Goal: Task Accomplishment & Management: Manage account settings

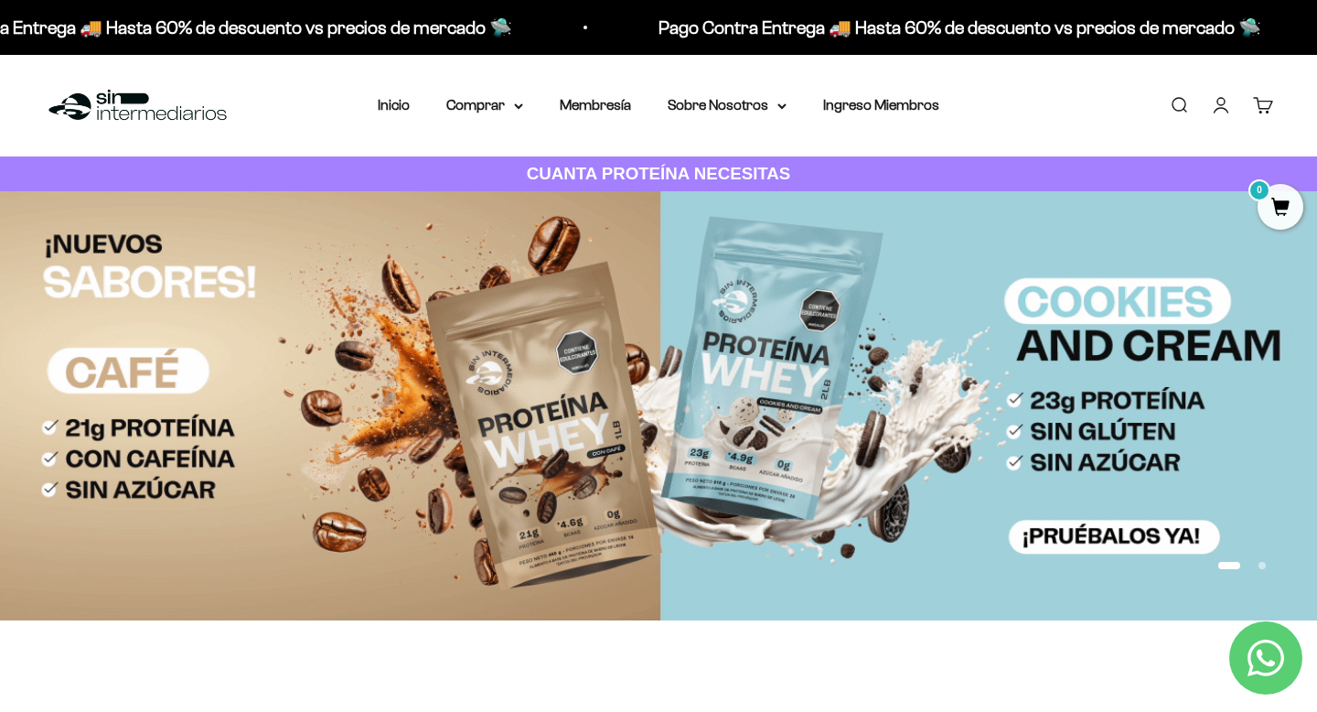
click at [1215, 113] on link "Cuenta" at bounding box center [1221, 105] width 20 height 20
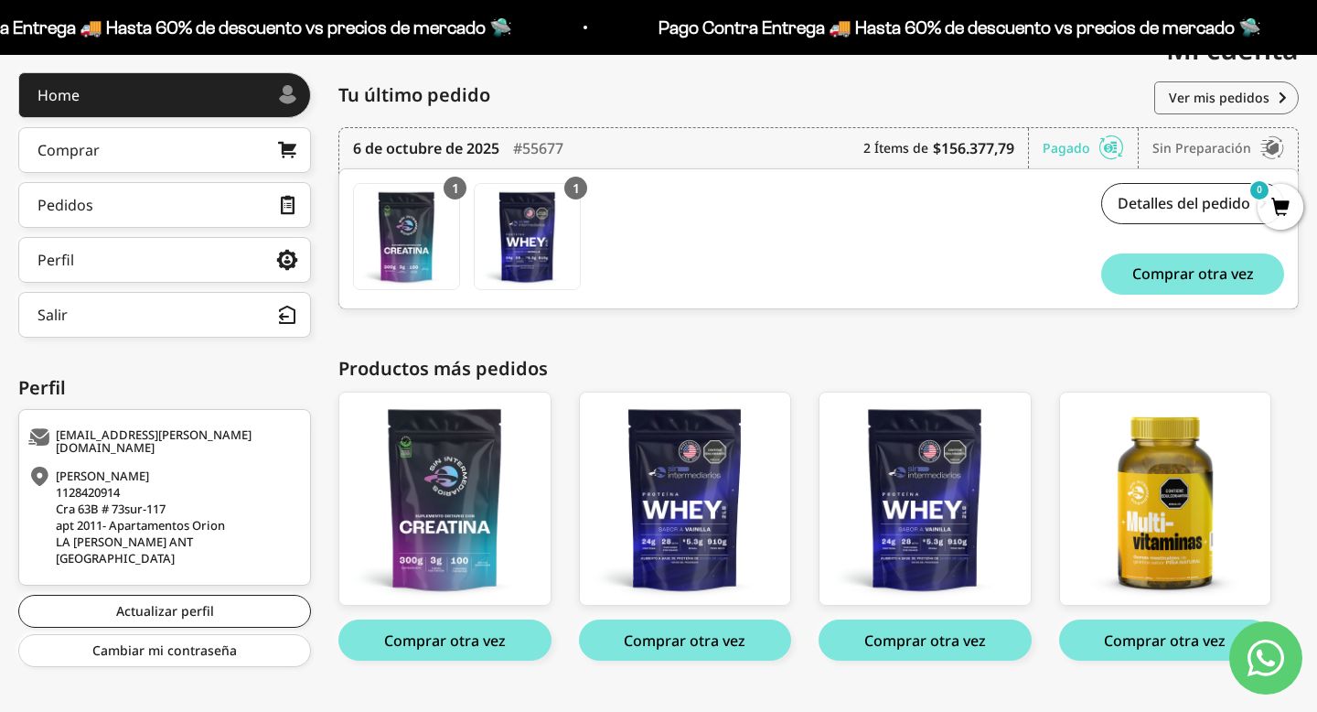
scroll to position [240, 0]
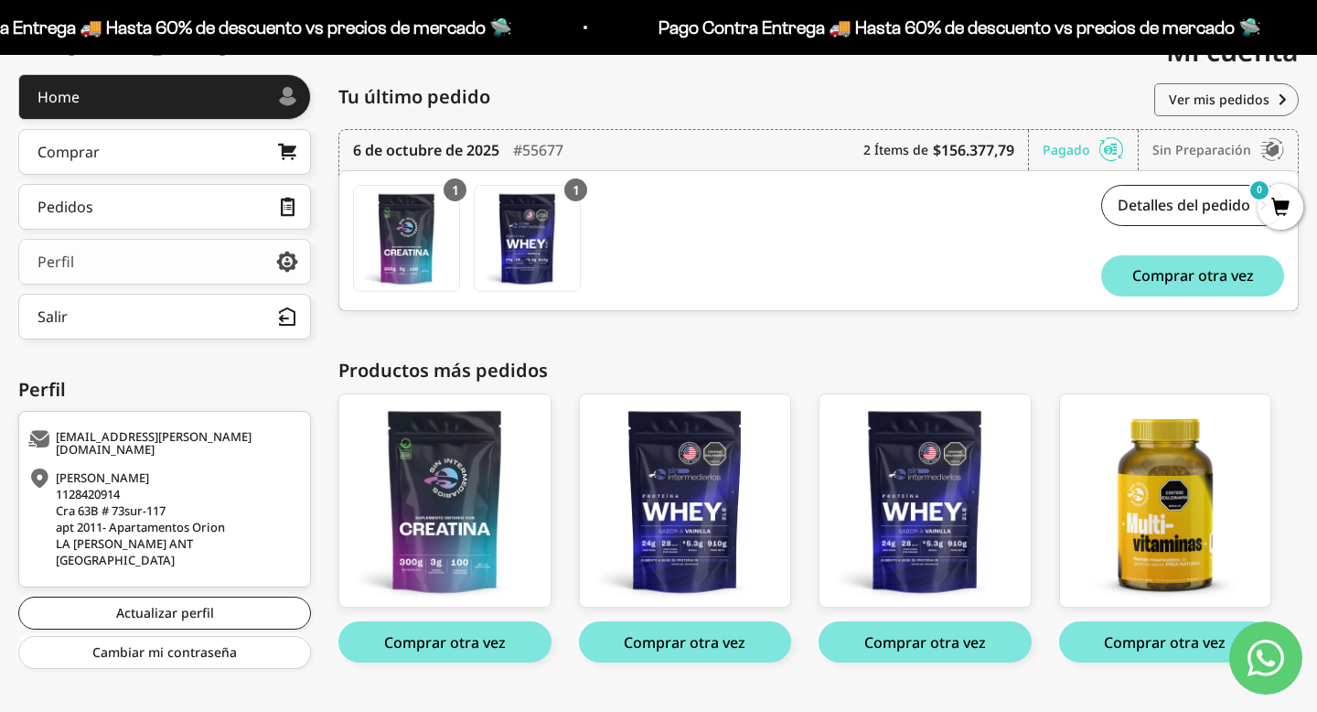
click at [184, 259] on link "Perfil" at bounding box center [164, 262] width 293 height 46
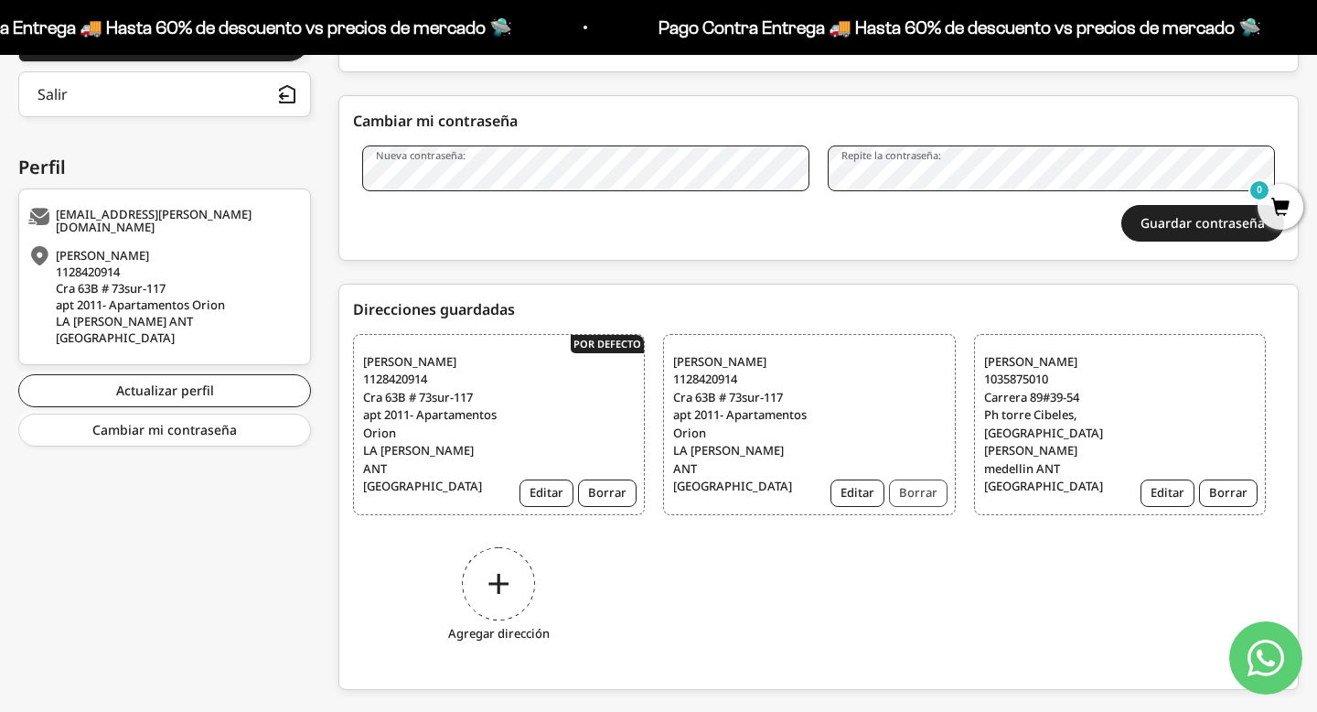
scroll to position [465, 0]
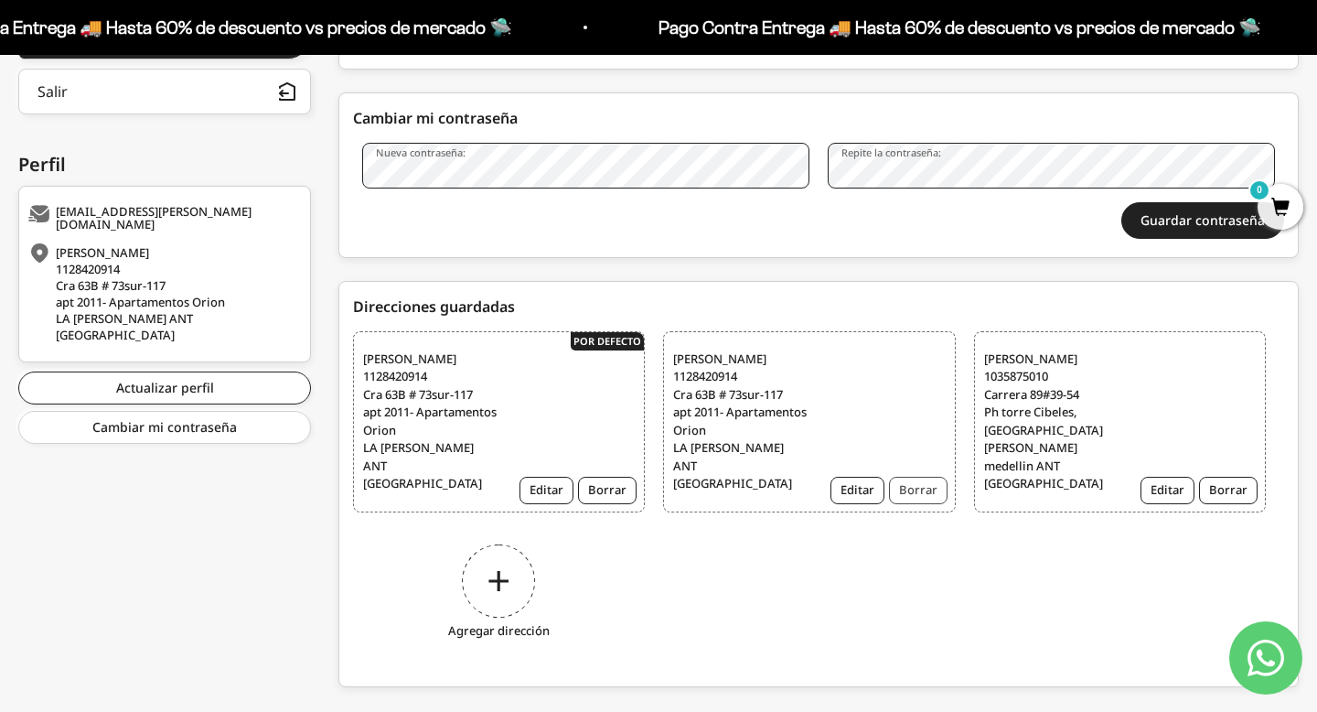
click at [914, 478] on button "Borrar" at bounding box center [918, 490] width 59 height 27
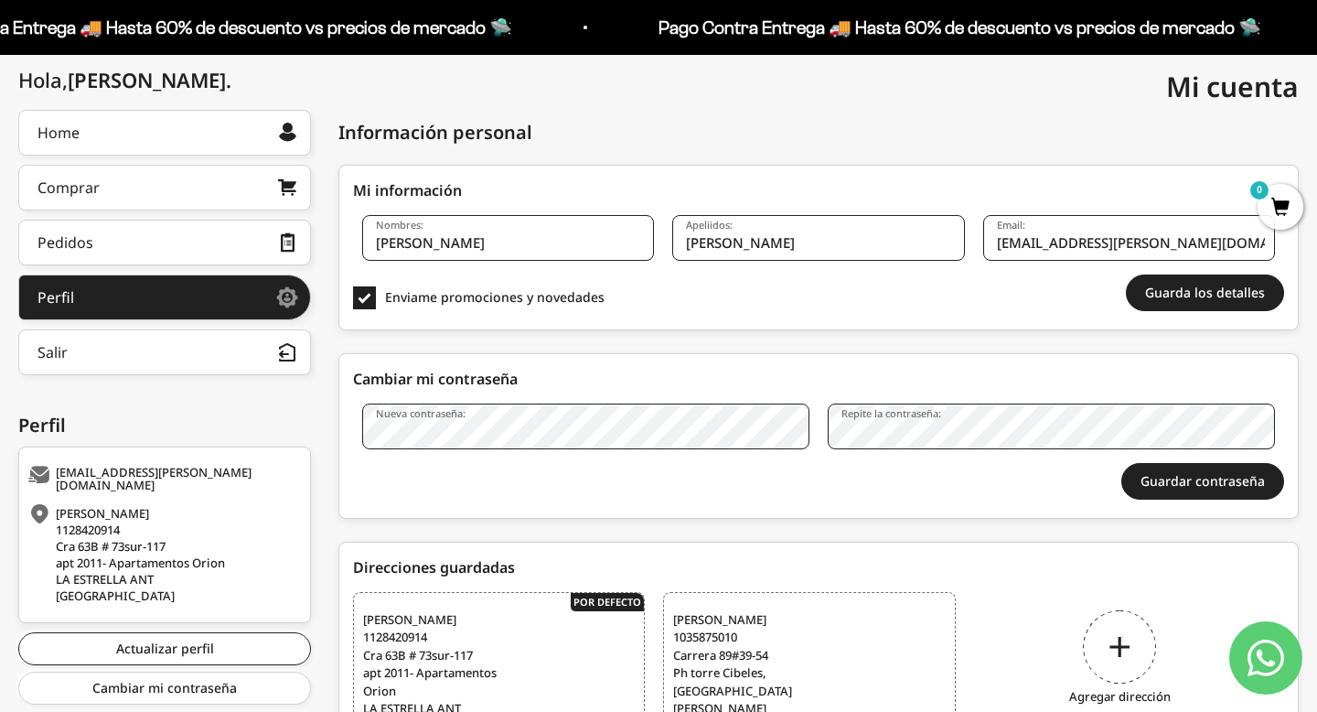
scroll to position [195, 0]
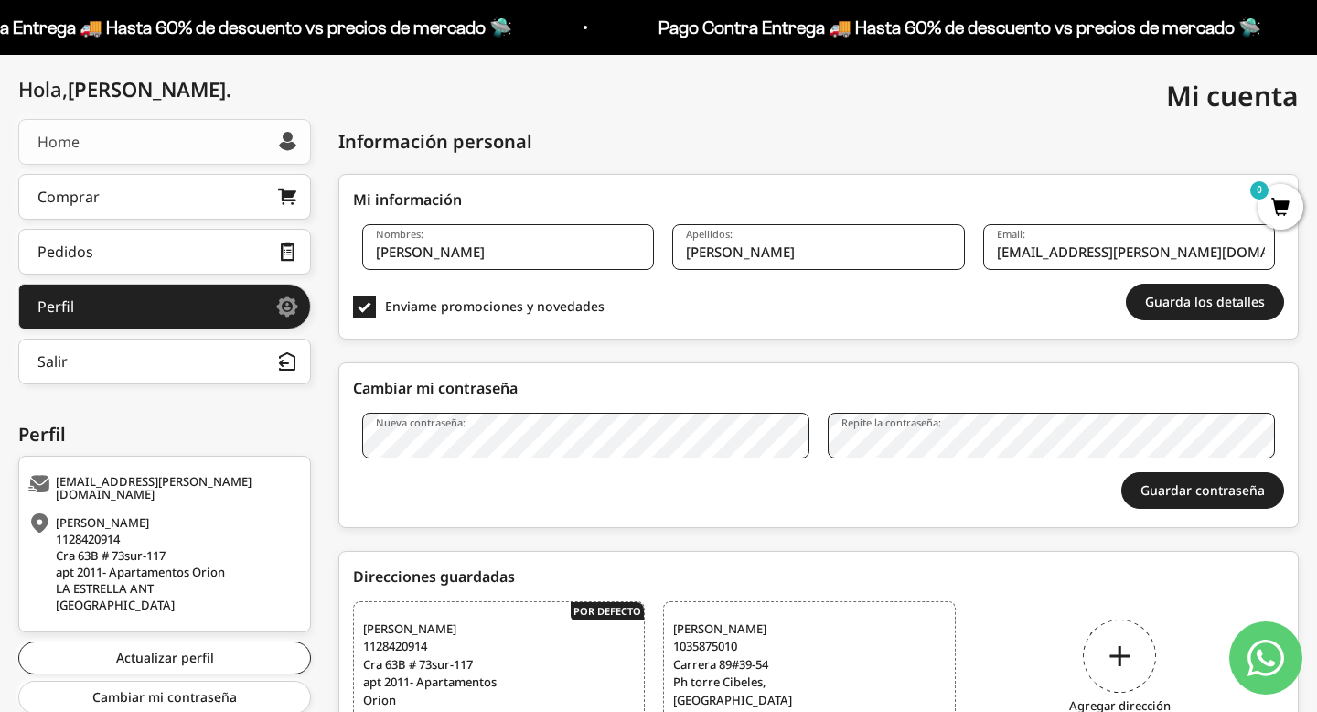
click at [192, 147] on link "Home" at bounding box center [164, 142] width 293 height 46
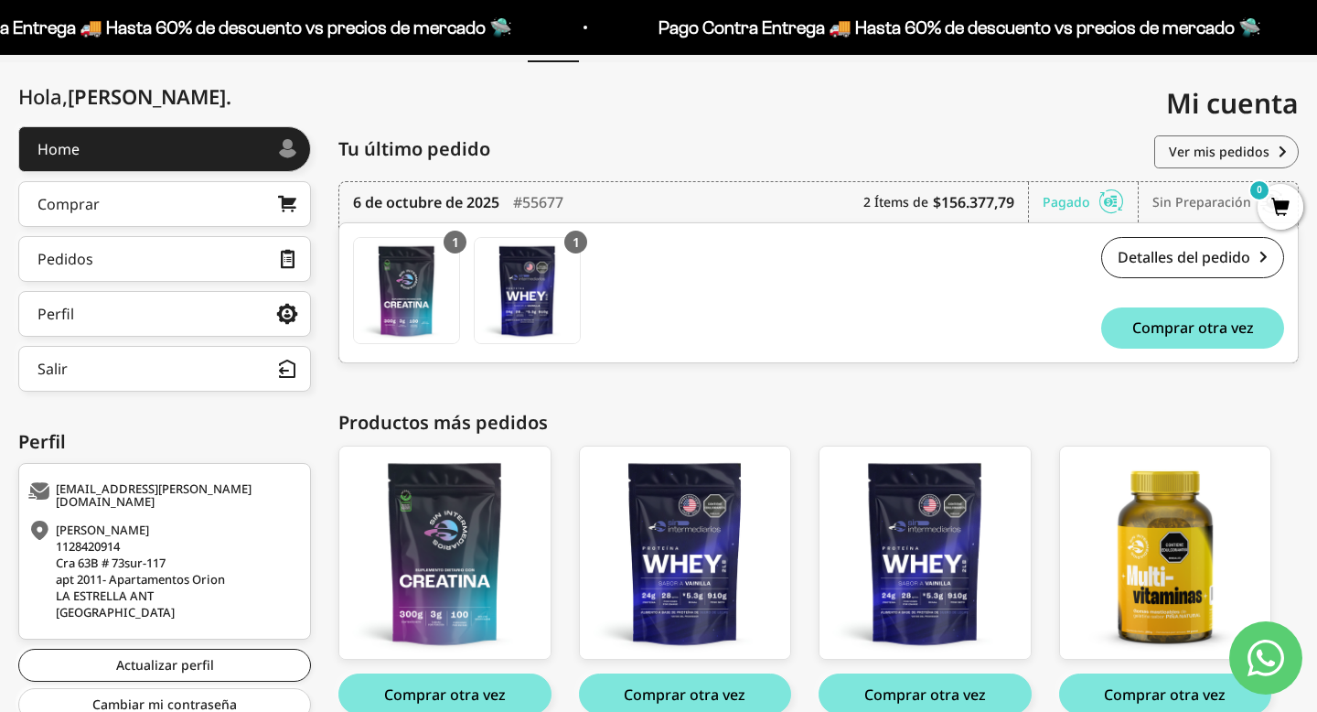
scroll to position [277, 0]
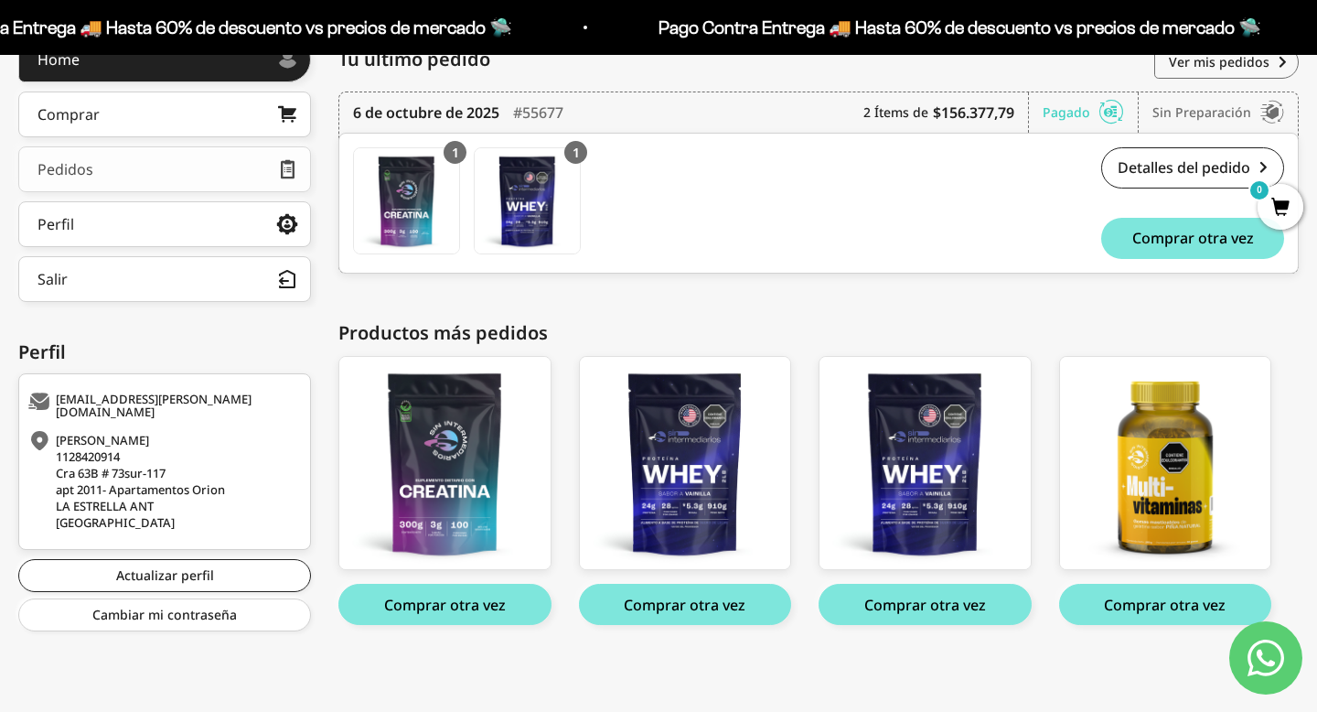
click at [153, 177] on link "Pedidos" at bounding box center [164, 169] width 293 height 46
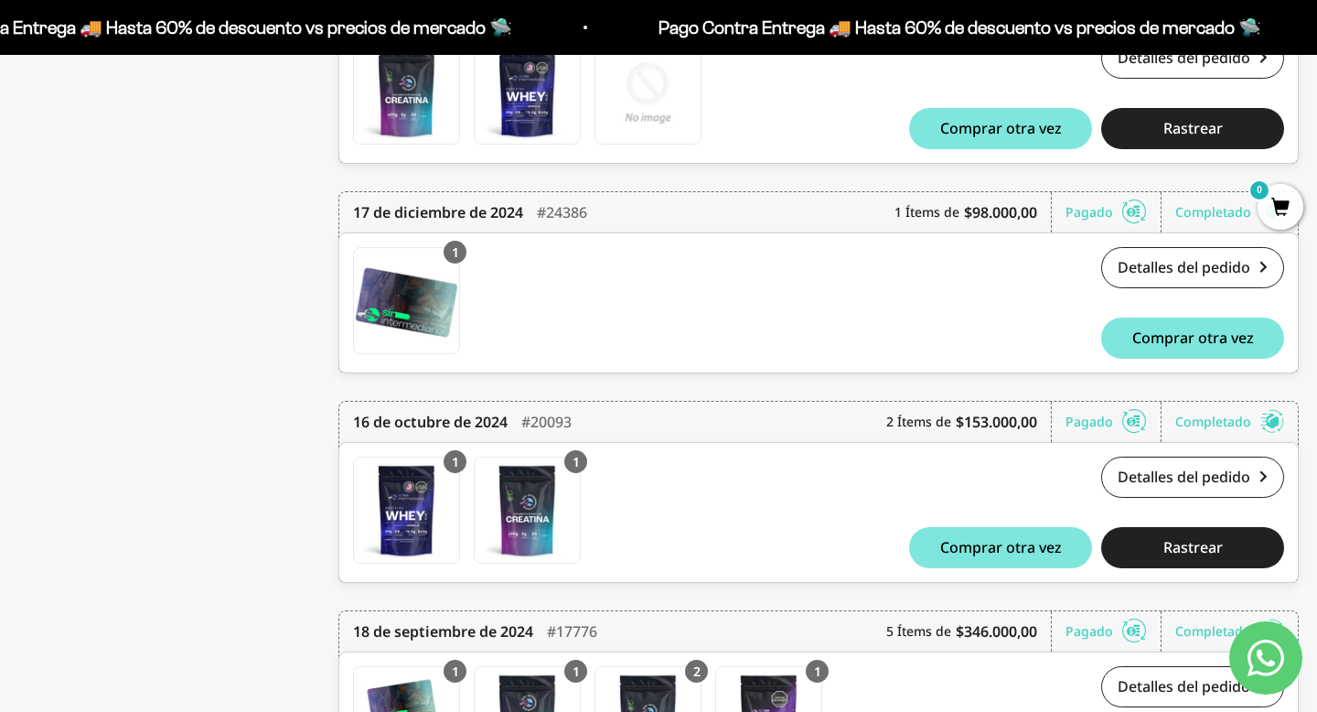
scroll to position [1735, 0]
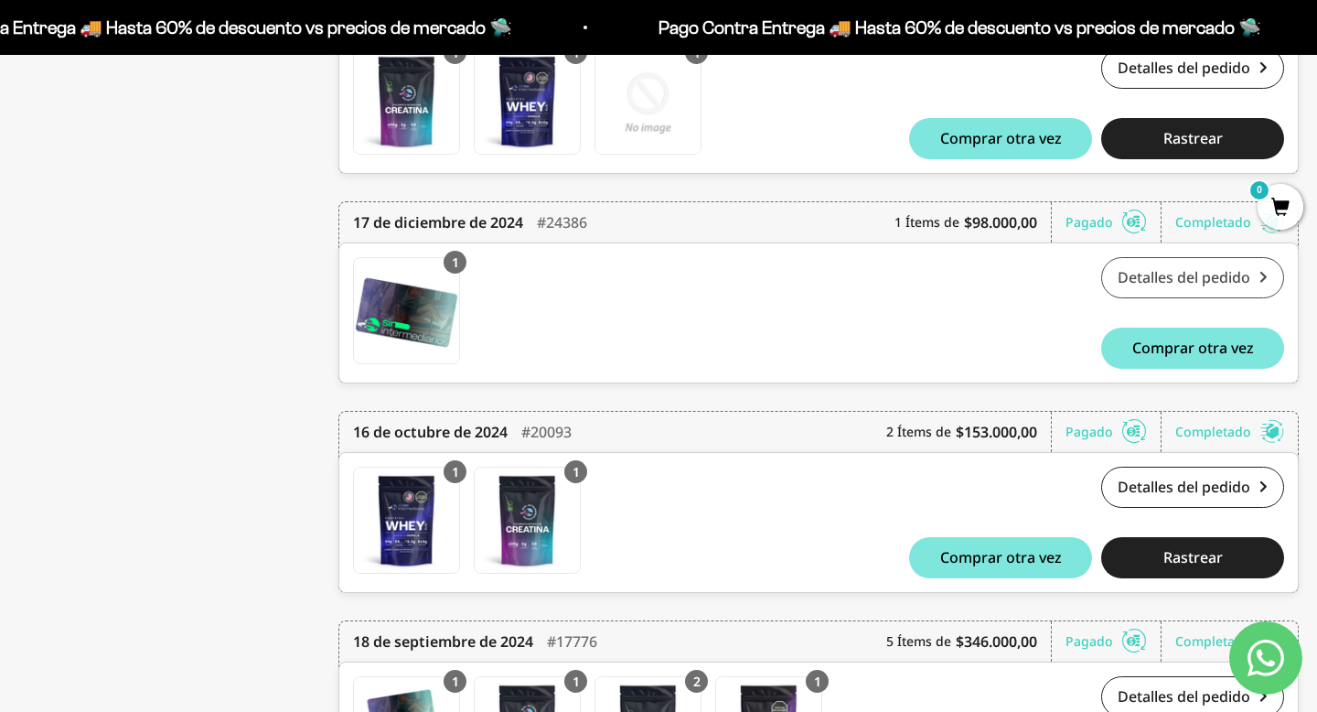
click at [1170, 273] on link "Detalles del pedido" at bounding box center [1192, 277] width 183 height 41
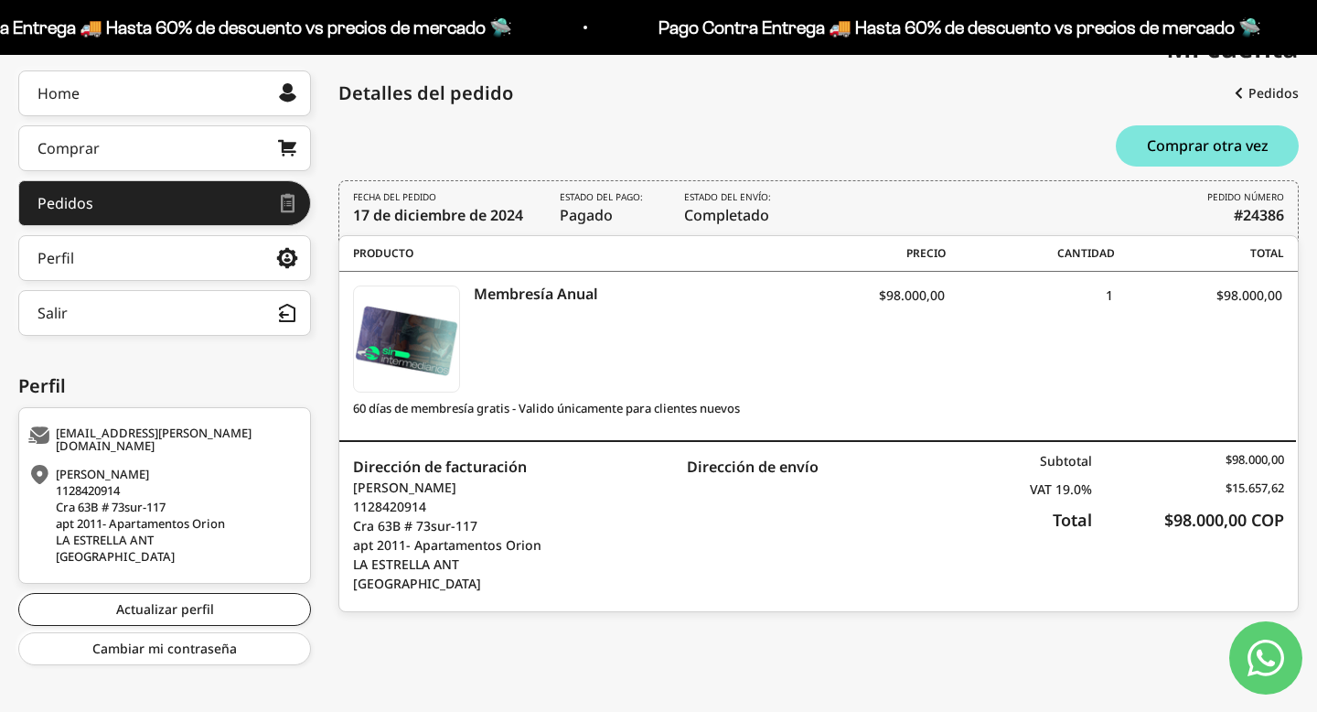
scroll to position [249, 0]
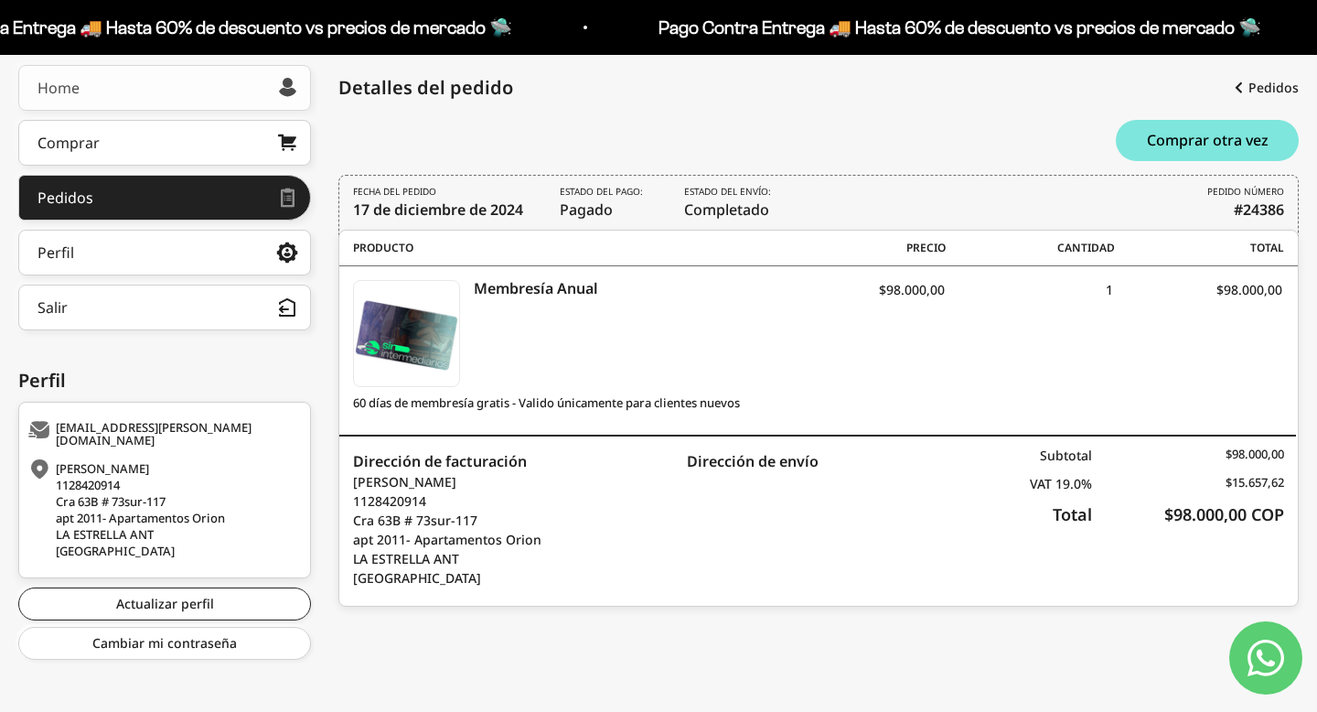
click at [159, 82] on link "Home" at bounding box center [164, 88] width 293 height 46
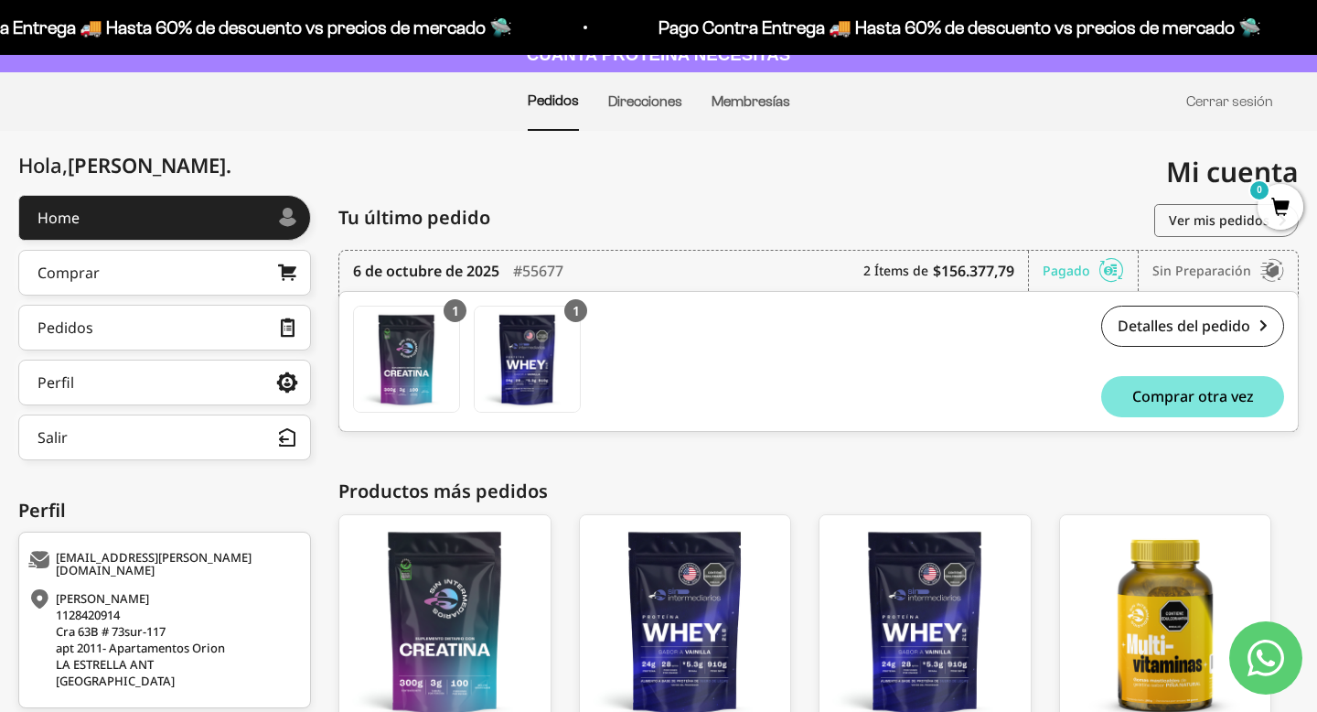
scroll to position [121, 0]
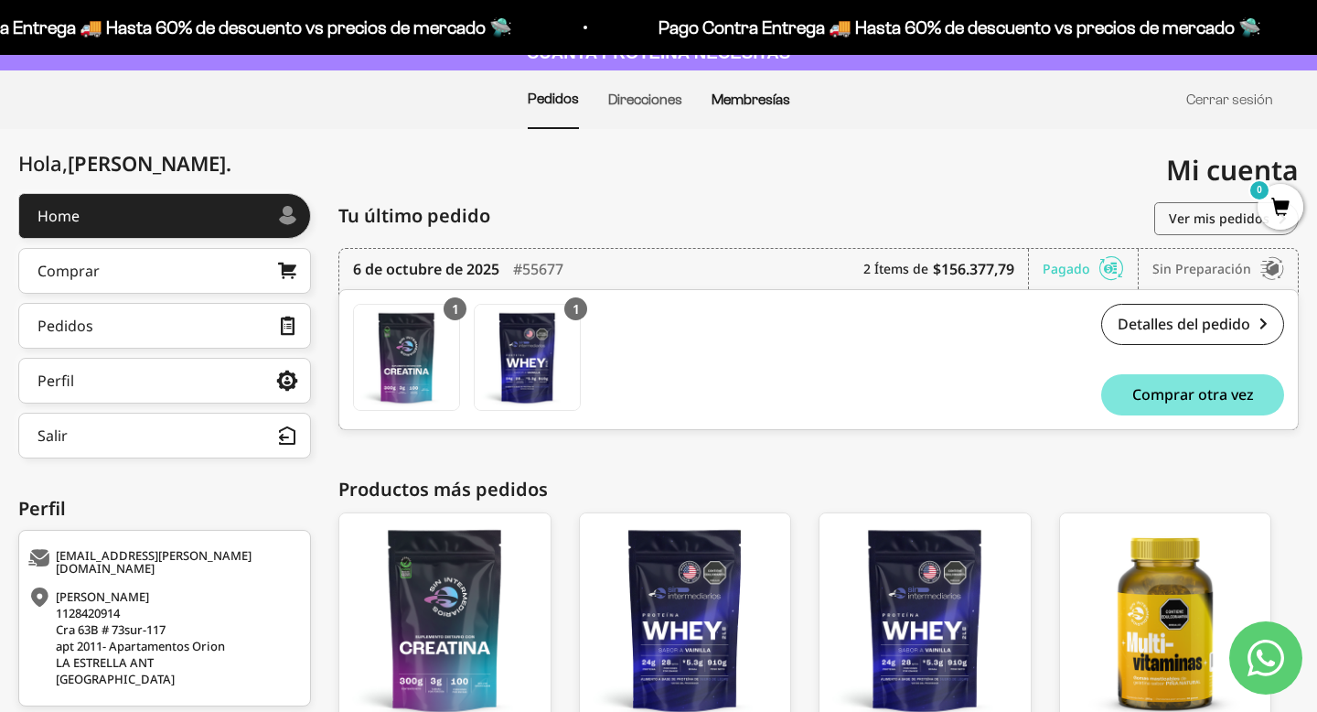
click at [766, 95] on link "Membresías" at bounding box center [751, 99] width 79 height 16
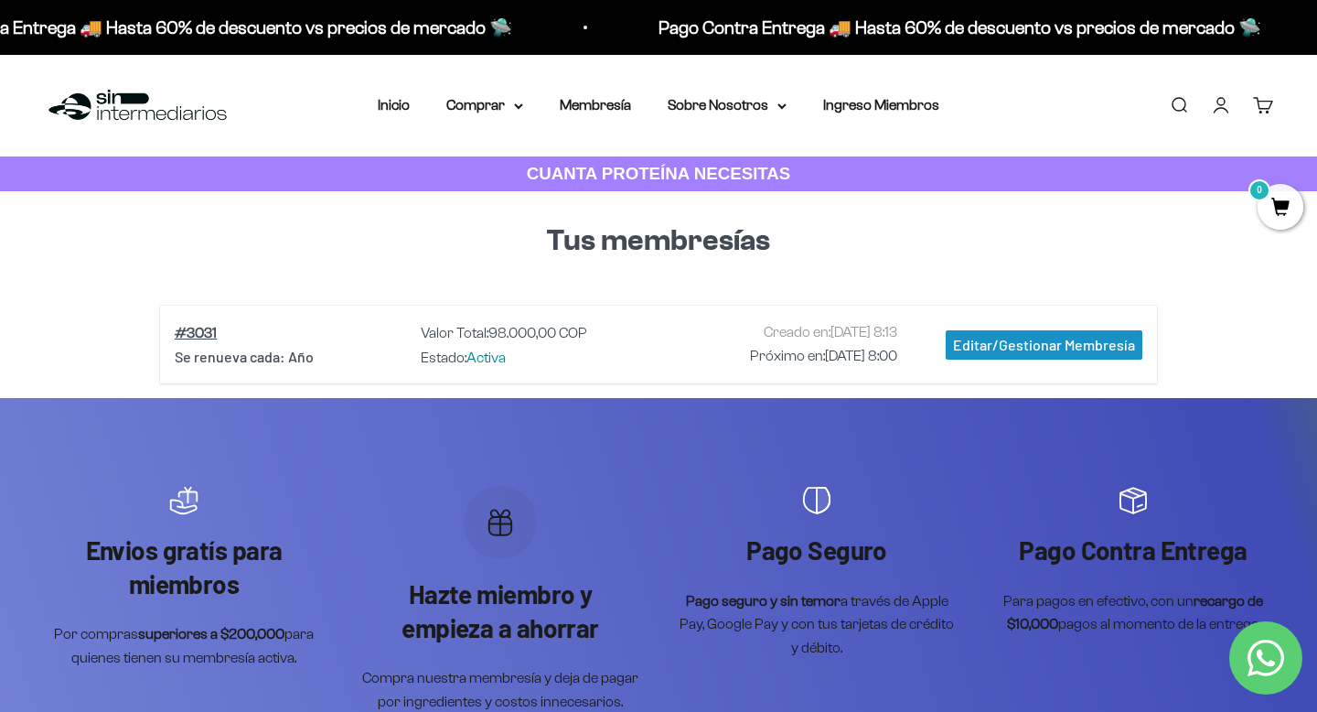
click at [991, 343] on div "Editar/Gestionar Membresía" at bounding box center [1044, 344] width 197 height 29
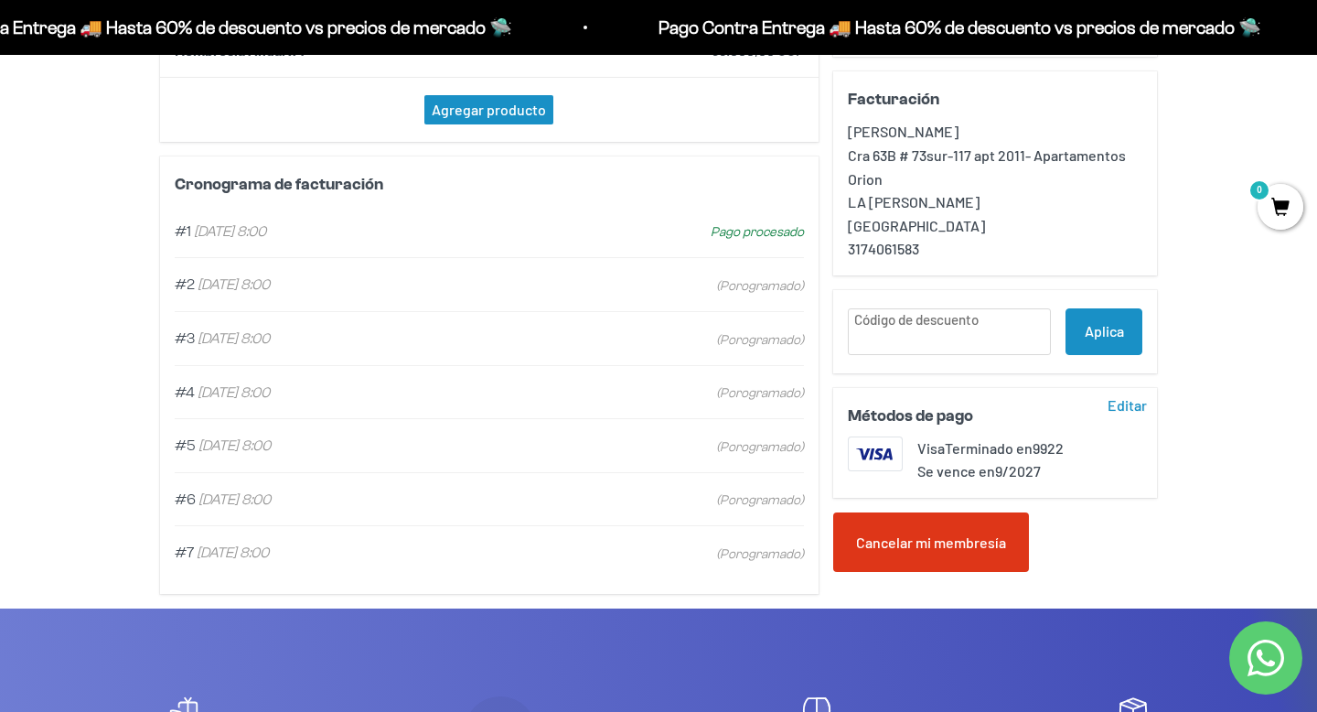
scroll to position [435, 0]
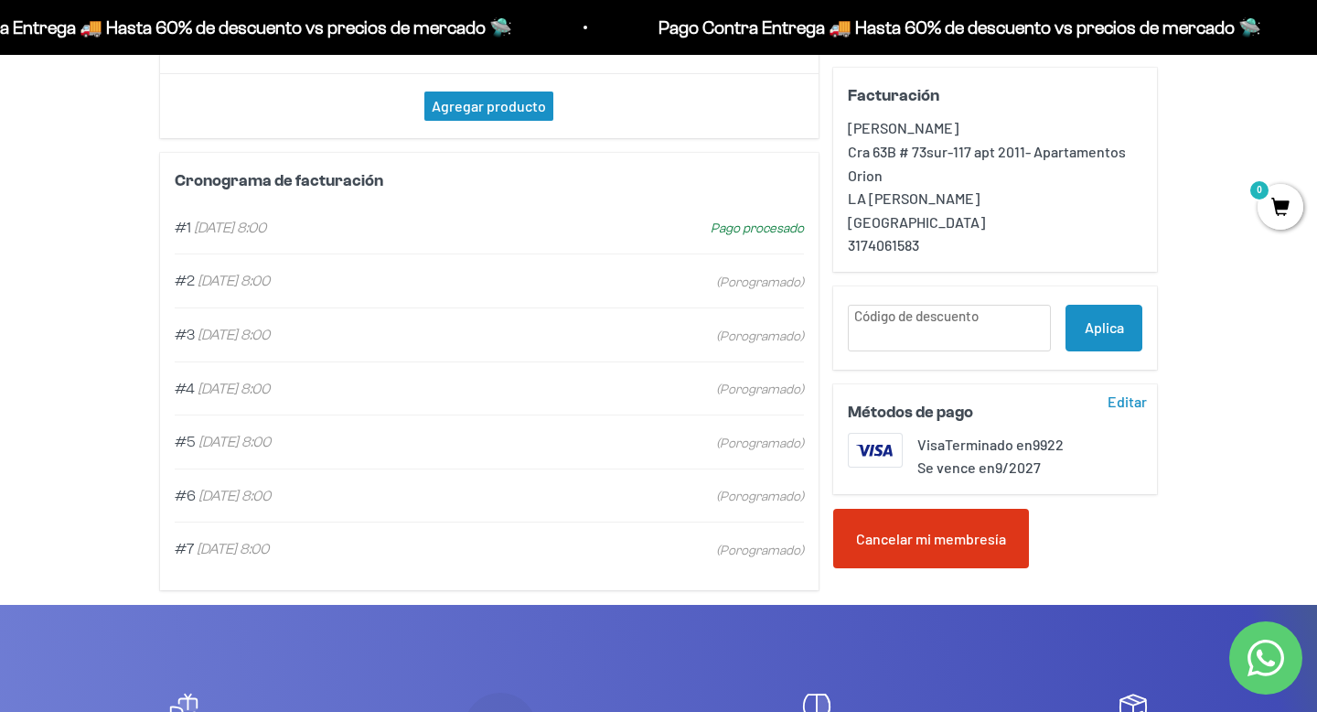
click at [1117, 387] on div "Editar" at bounding box center [1127, 401] width 54 height 29
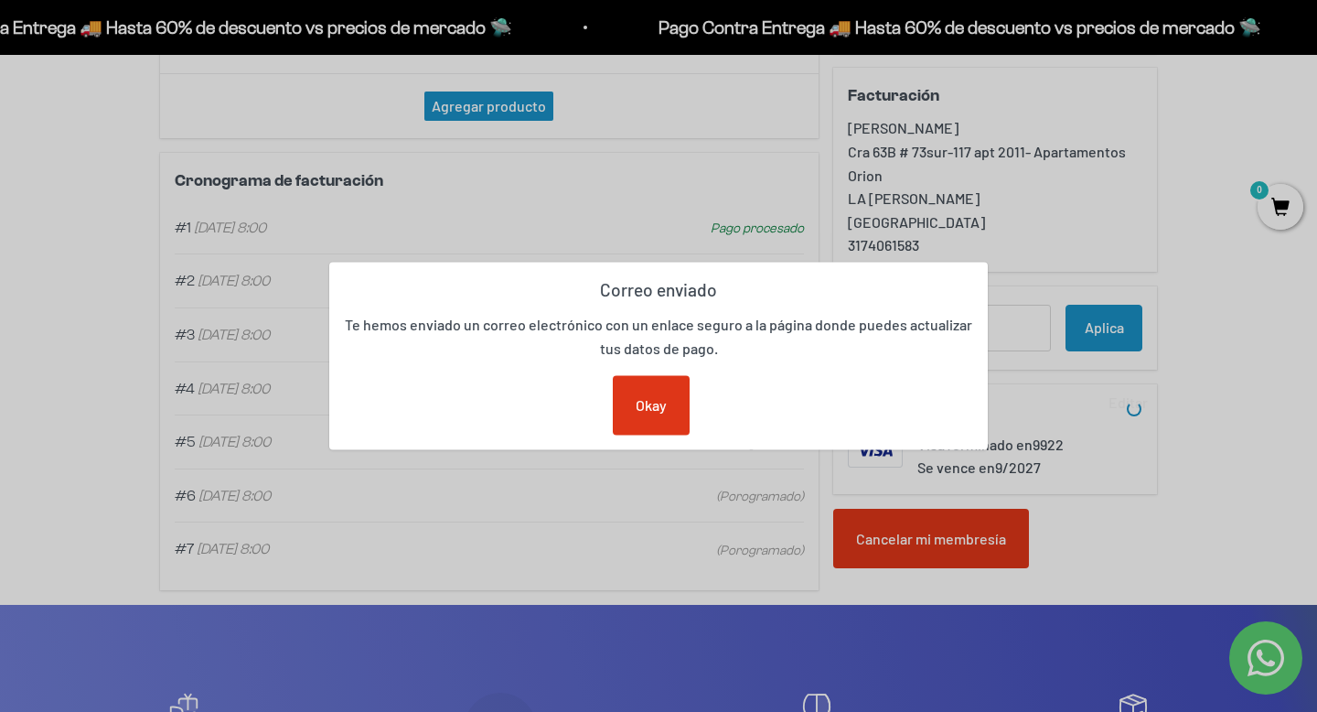
click at [673, 408] on div "Okay" at bounding box center [651, 405] width 77 height 60
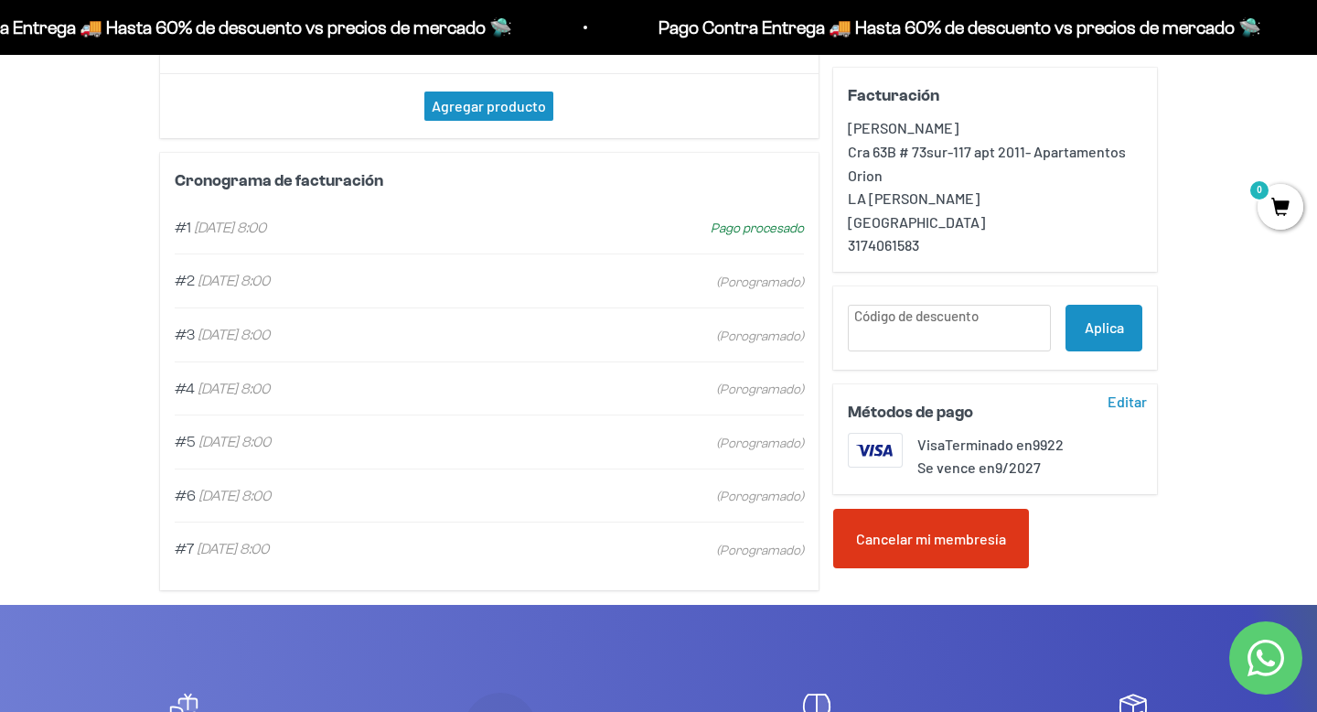
click at [941, 520] on div "Cancelar mi membresía" at bounding box center [931, 539] width 196 height 60
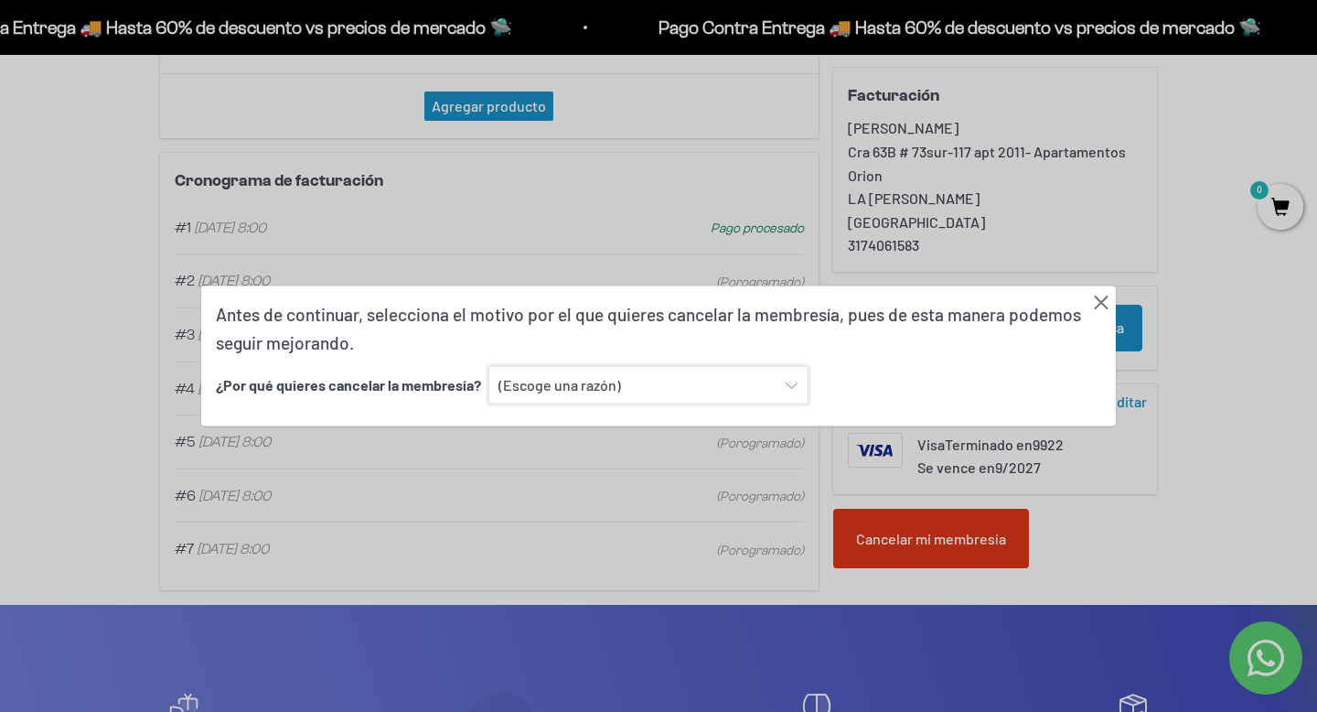
click at [691, 391] on select "(Escoge una razón) Encontré una opción con mejor sabor y variedad Encontré una …" at bounding box center [648, 385] width 320 height 38
select select "Encontré una opción más económica"
click at [488, 366] on select "(Escoge una razón) Encontré una opción con mejor sabor y variedad Encontré una …" at bounding box center [648, 385] width 320 height 38
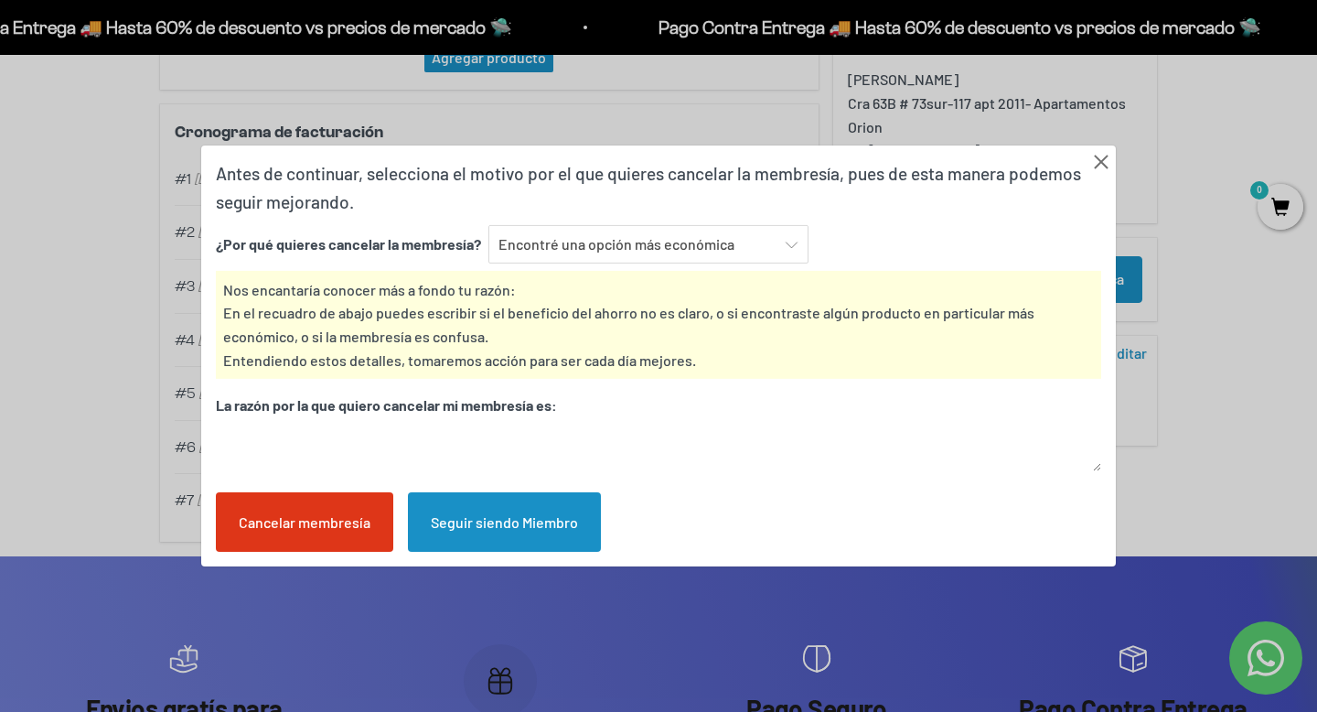
click at [343, 527] on div "Cancelar membresía" at bounding box center [304, 522] width 177 height 60
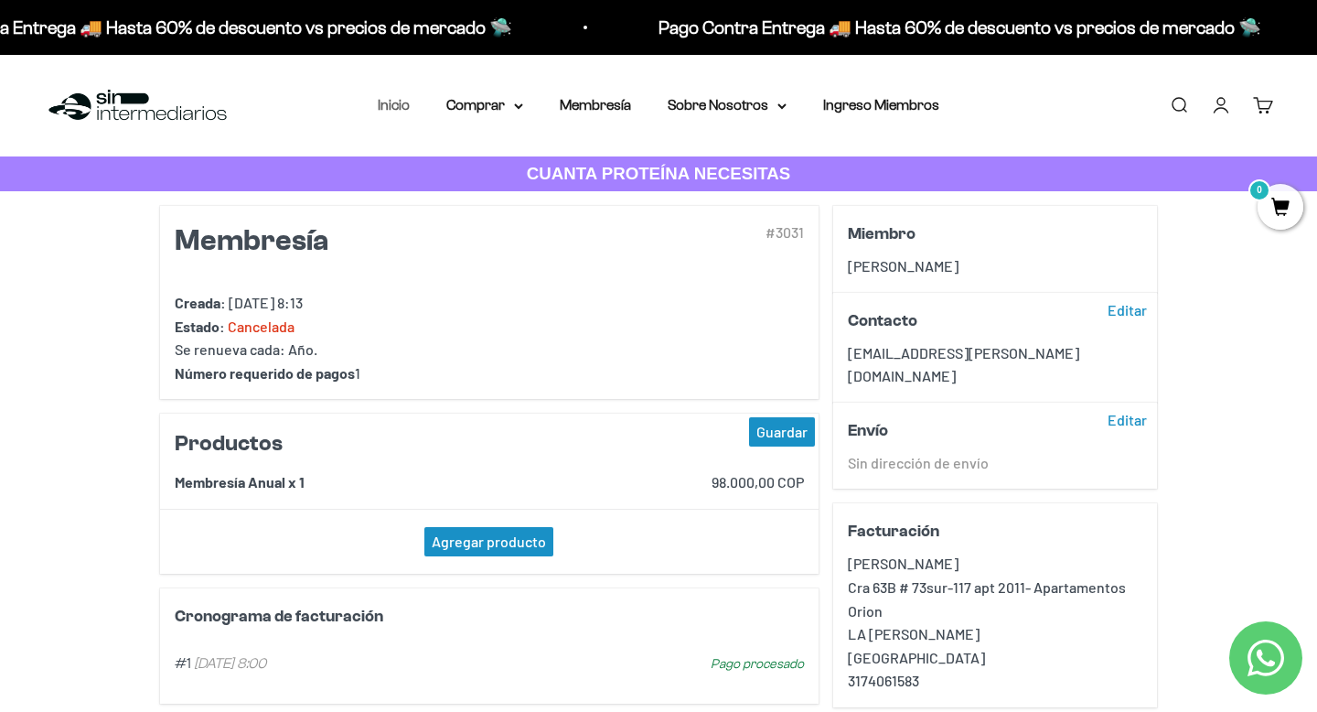
click at [396, 105] on link "Inicio" at bounding box center [394, 105] width 32 height 16
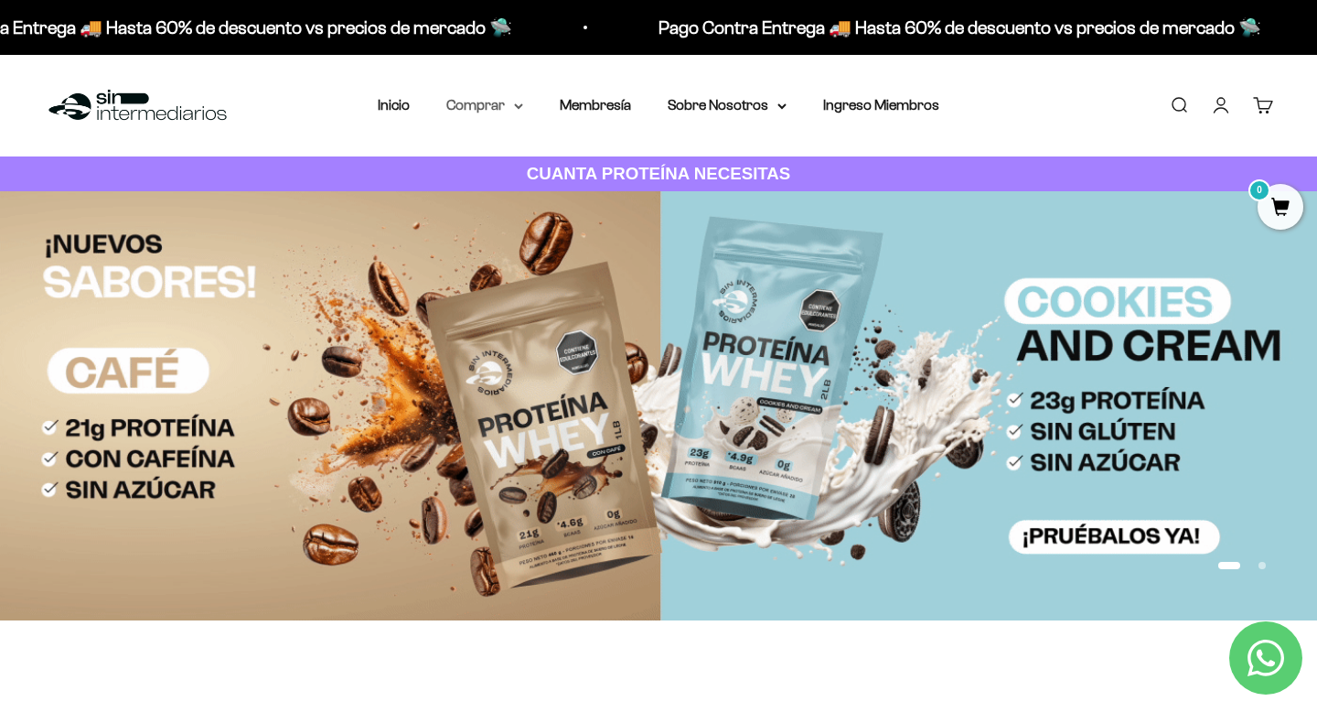
click at [507, 101] on summary "Comprar" at bounding box center [484, 105] width 77 height 24
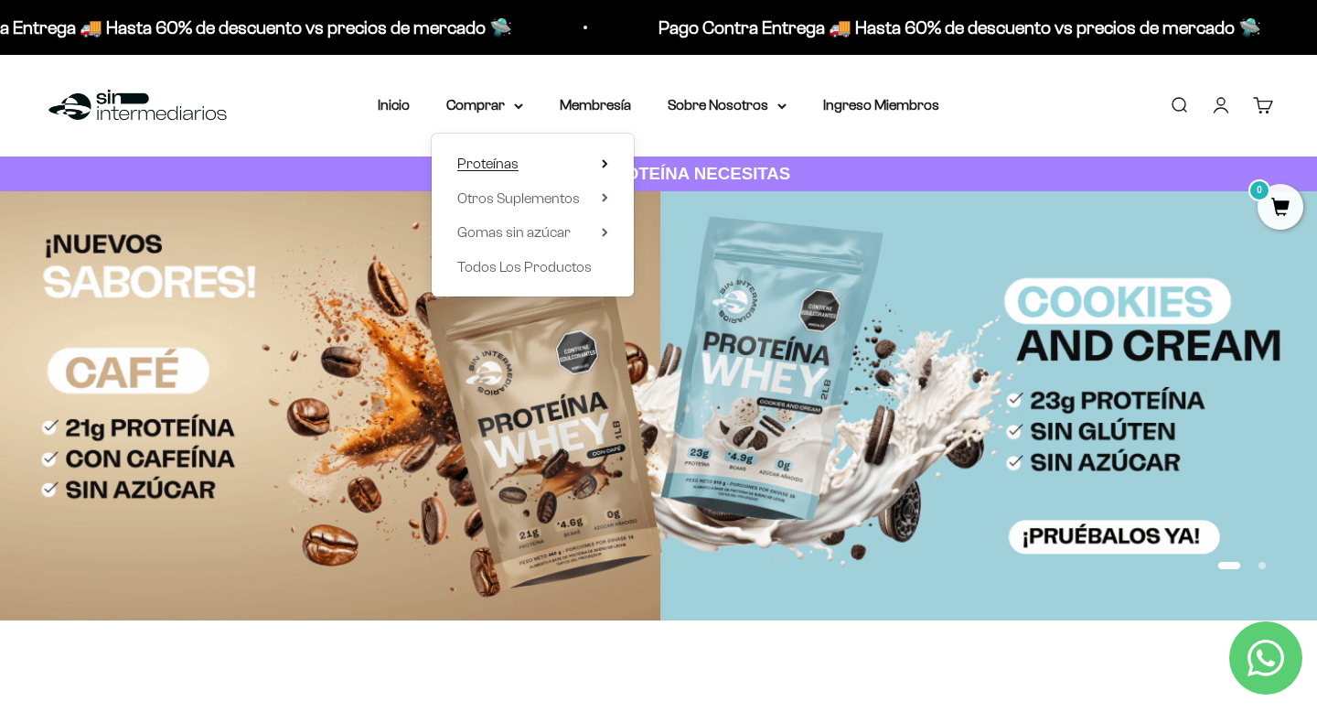
click at [524, 163] on summary "Proteínas" at bounding box center [532, 164] width 151 height 24
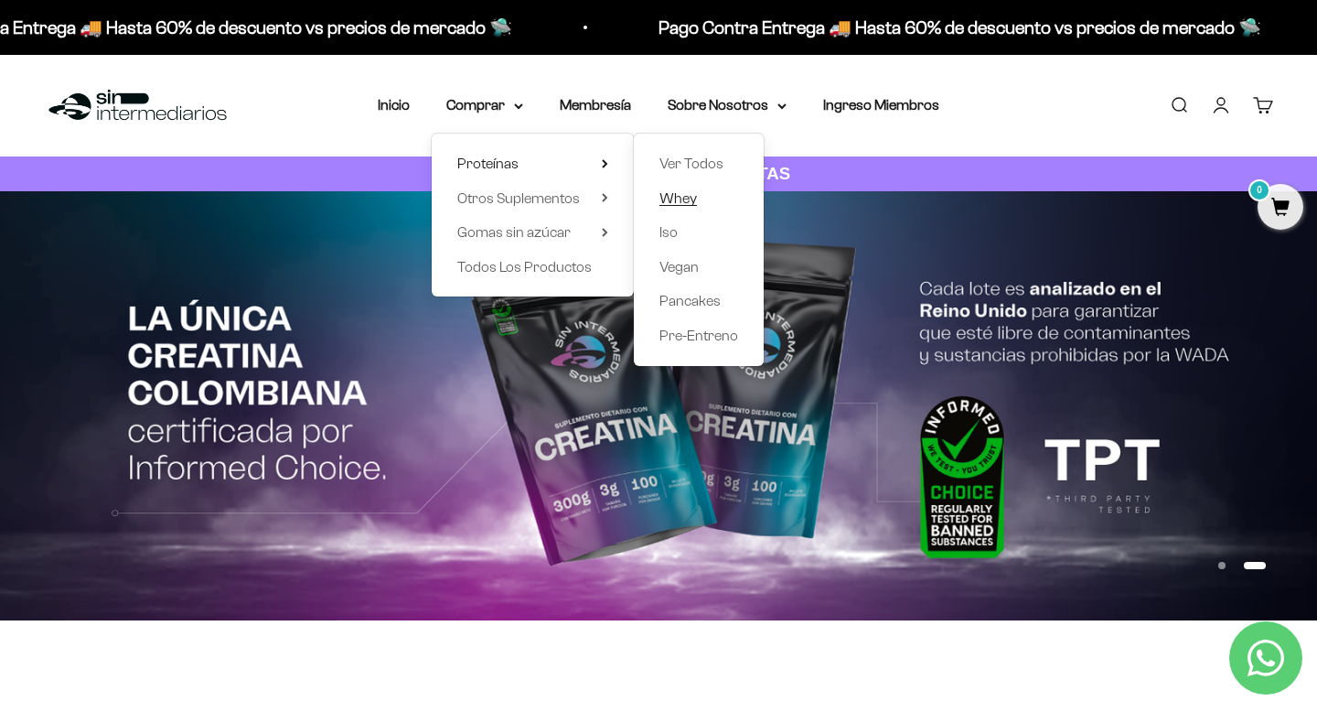
click at [679, 192] on span "Whey" at bounding box center [677, 198] width 37 height 16
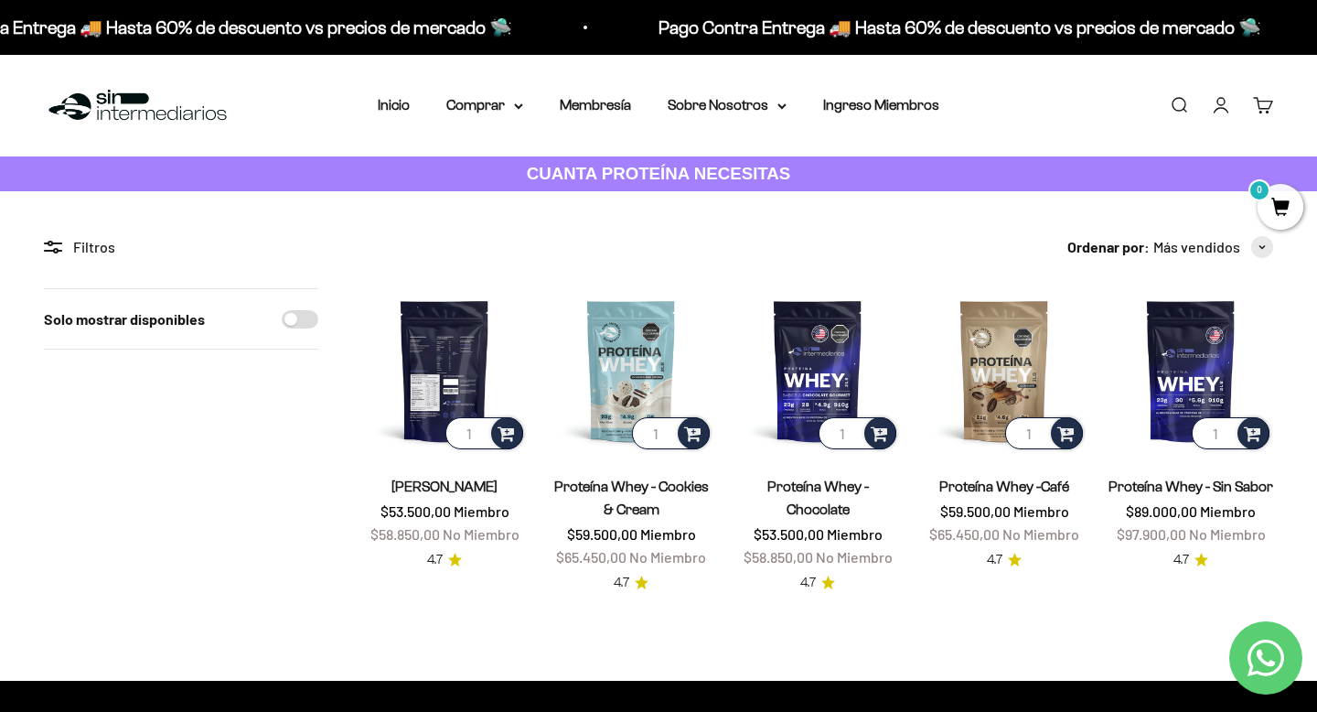
click at [459, 359] on img at bounding box center [444, 370] width 165 height 165
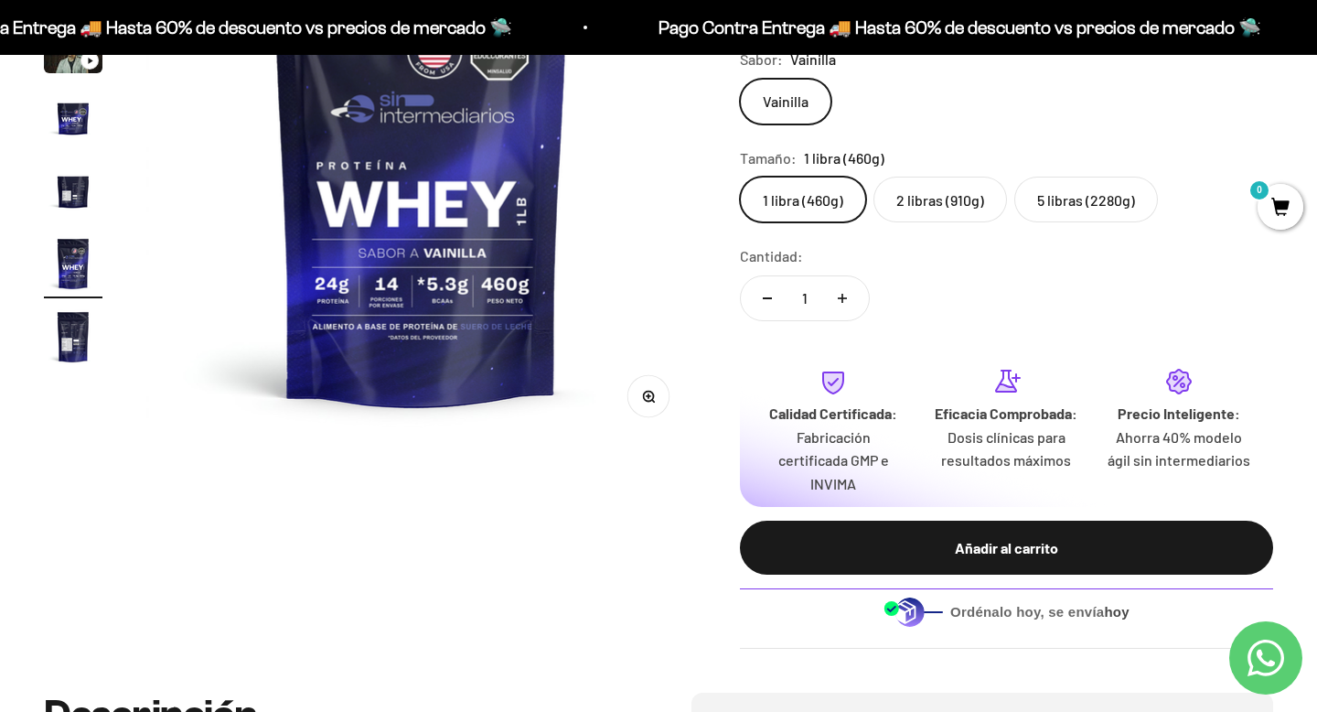
scroll to position [343, 0]
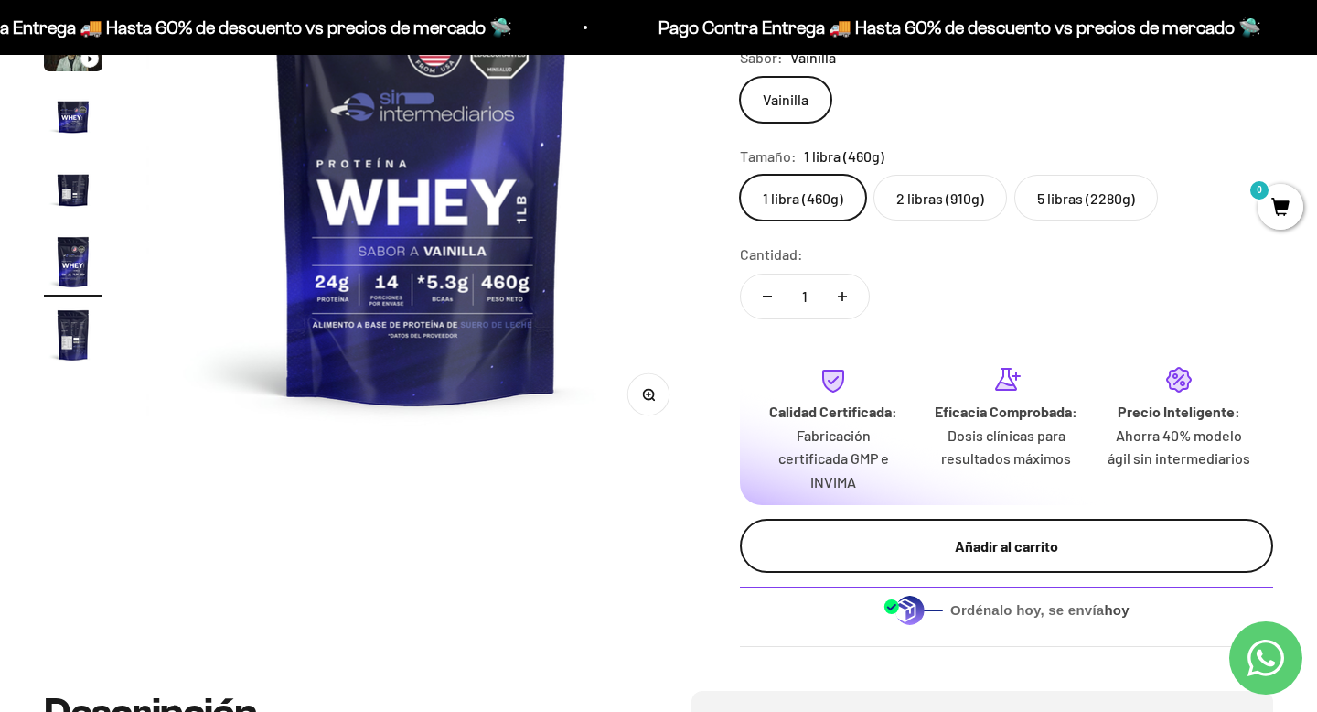
click at [1026, 536] on div "Añadir al carrito" at bounding box center [1007, 546] width 460 height 24
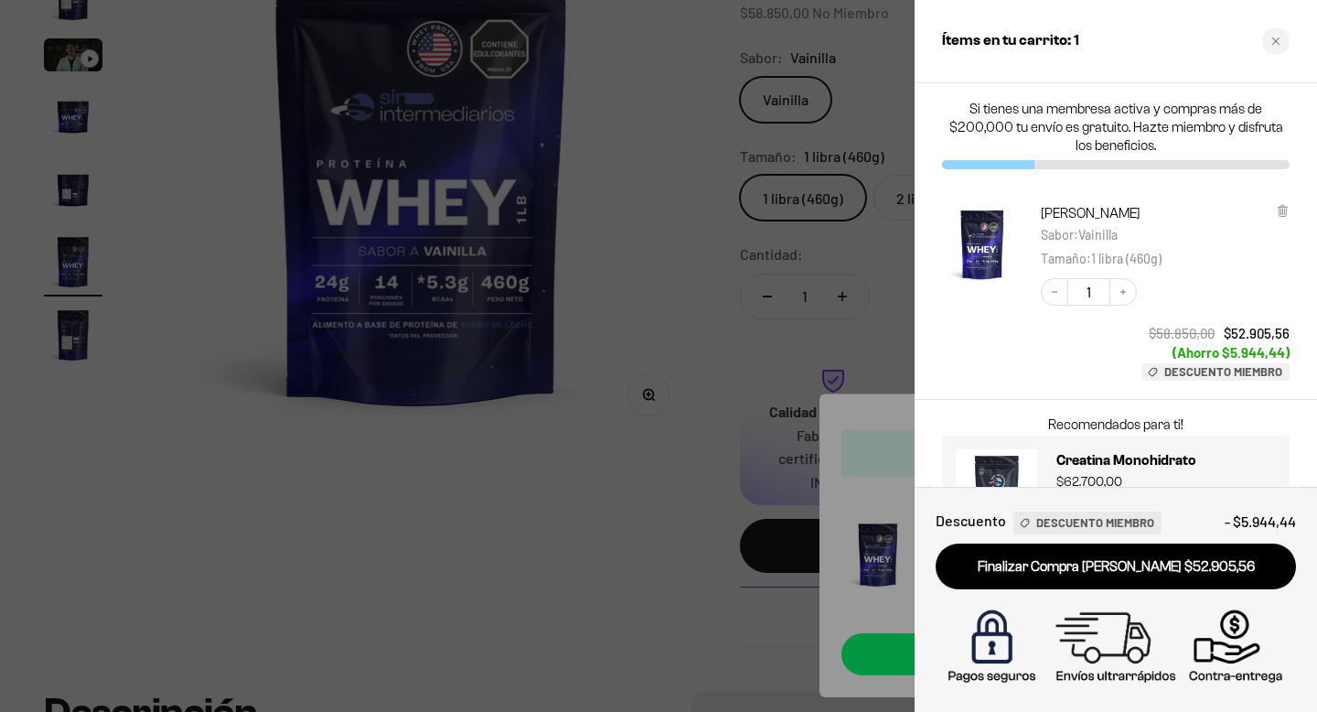
scroll to position [71, 0]
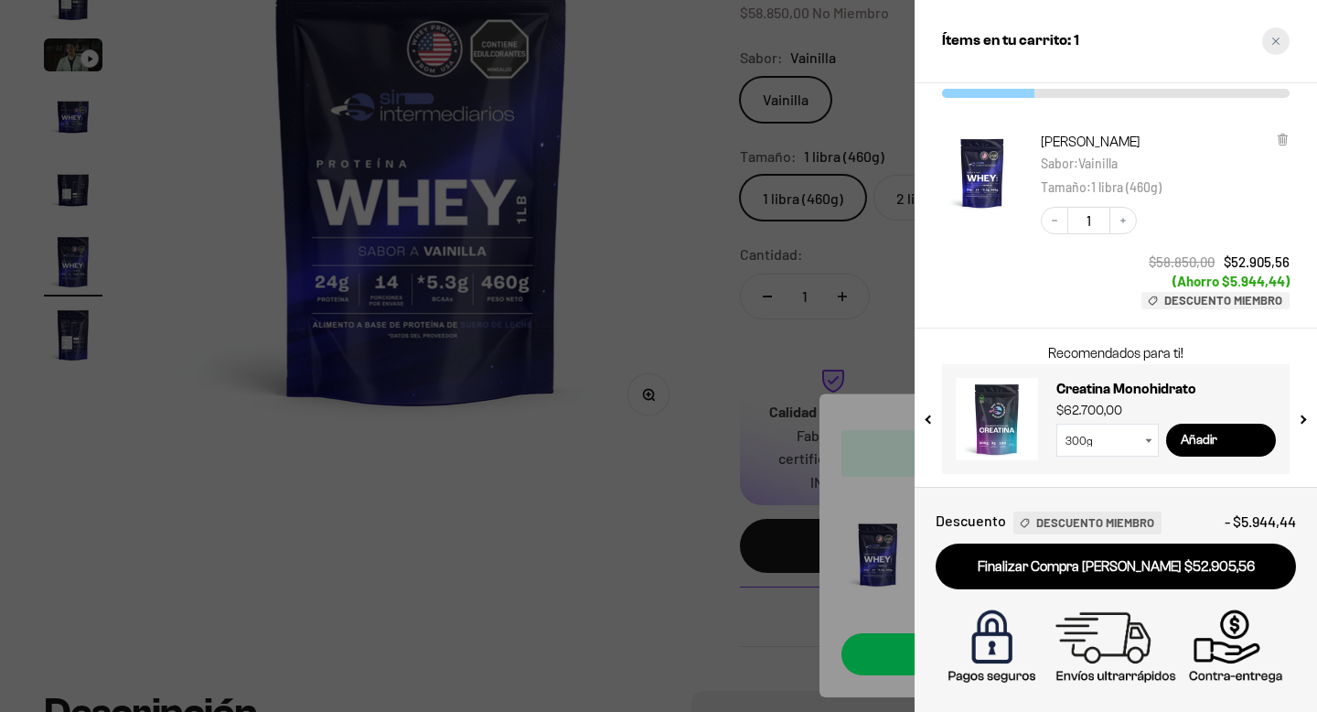
click at [1276, 44] on icon "Close cart" at bounding box center [1275, 41] width 9 height 9
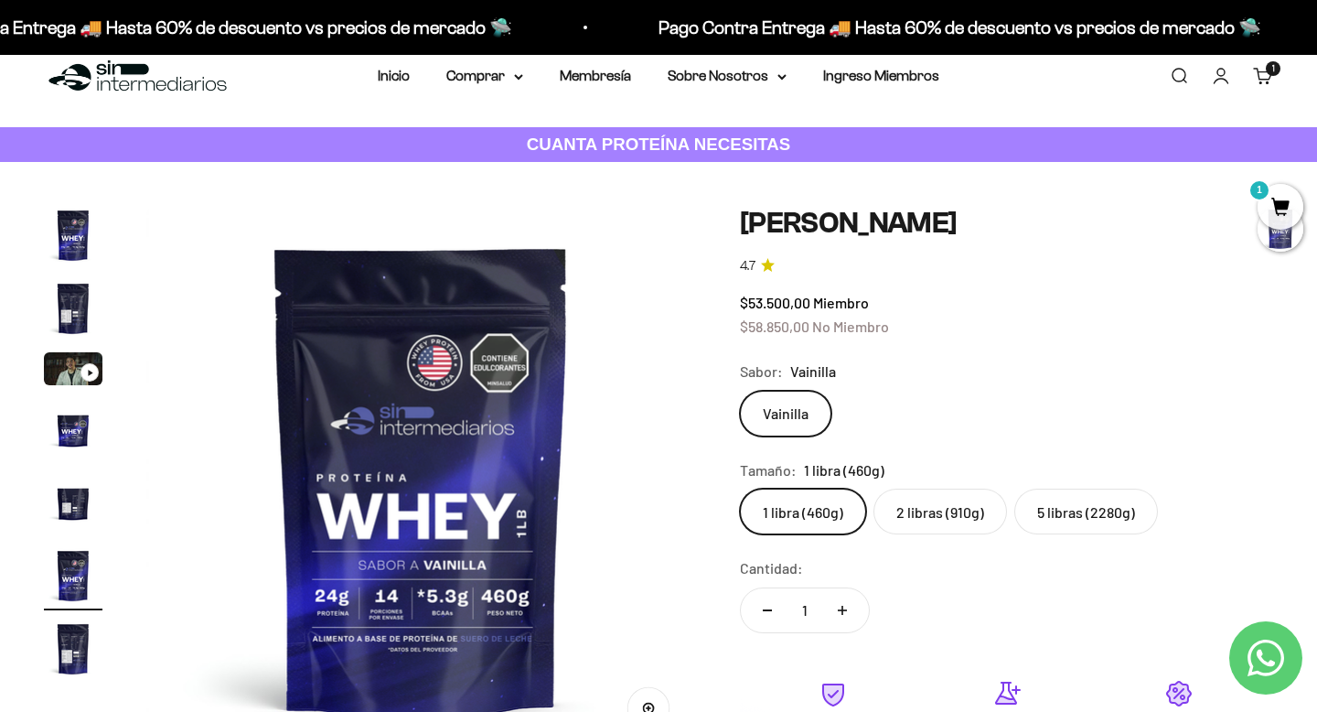
scroll to position [30, 0]
click at [510, 78] on summary "Comprar" at bounding box center [484, 75] width 77 height 24
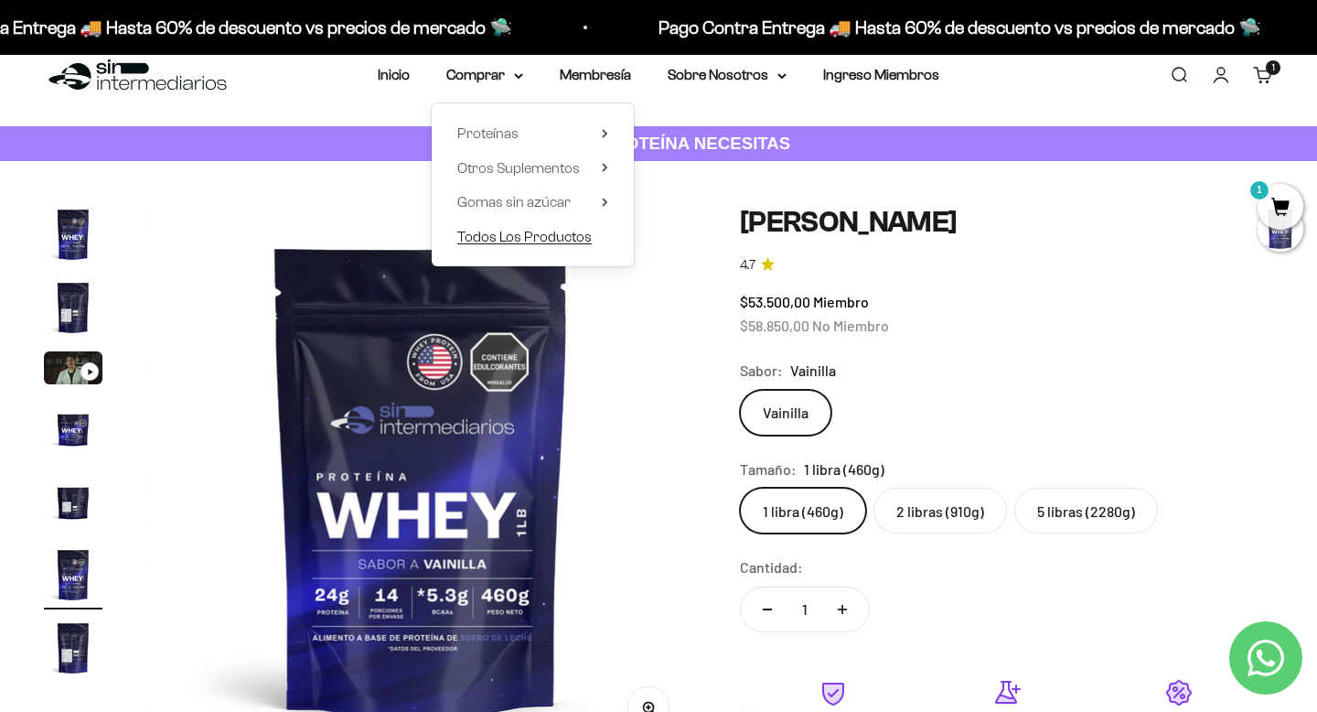
click at [539, 232] on span "Todos Los Productos" at bounding box center [524, 237] width 134 height 16
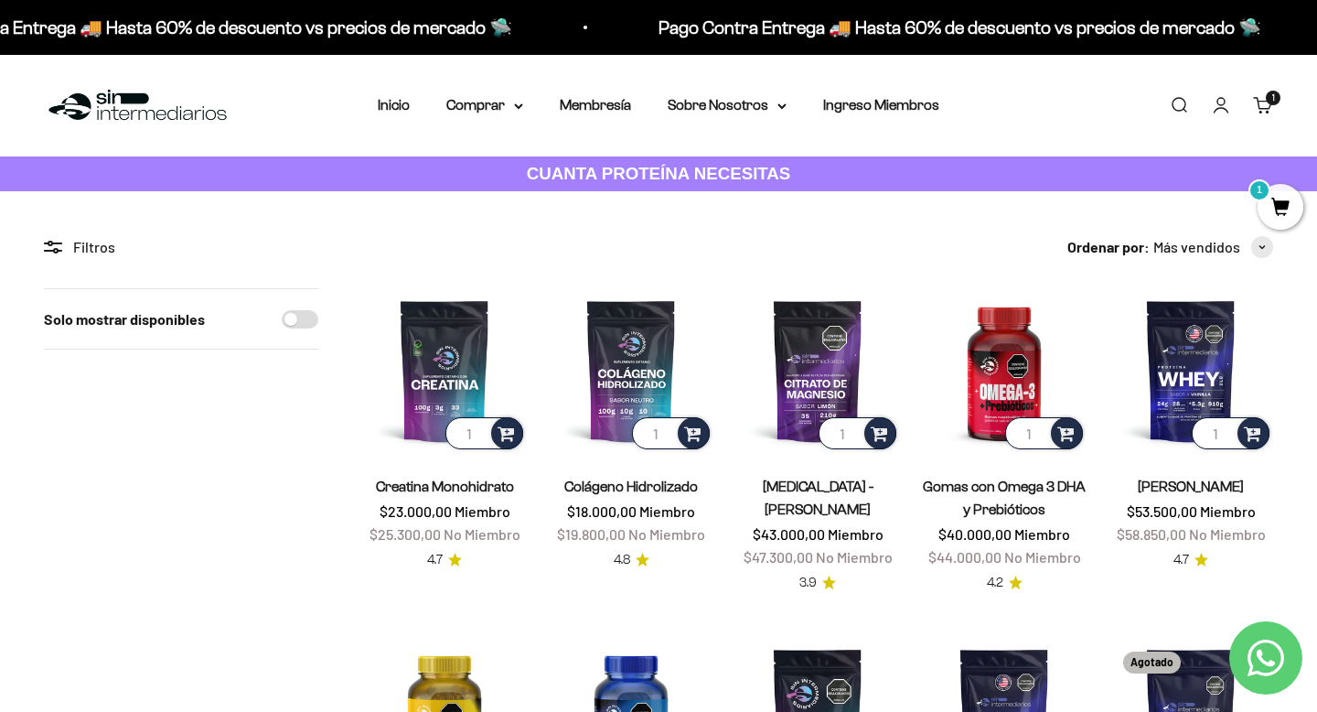
scroll to position [5, 0]
